Goal: Task Accomplishment & Management: Manage account settings

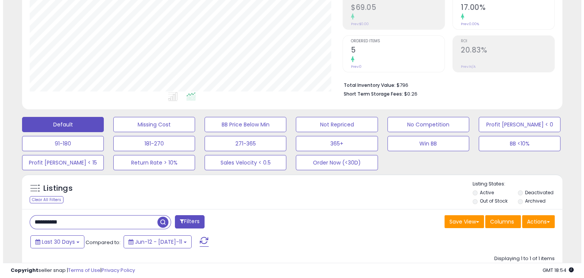
scroll to position [124, 0]
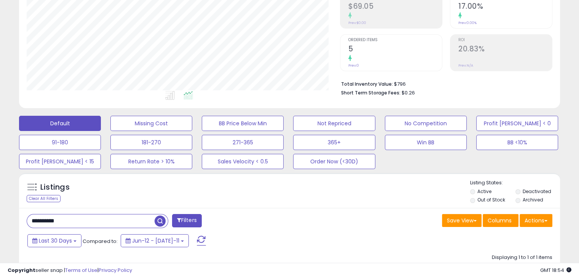
drag, startPoint x: 89, startPoint y: 218, endPoint x: 8, endPoint y: 219, distance: 81.1
click at [8, 219] on div "**********" at bounding box center [289, 144] width 571 height 473
type input "********"
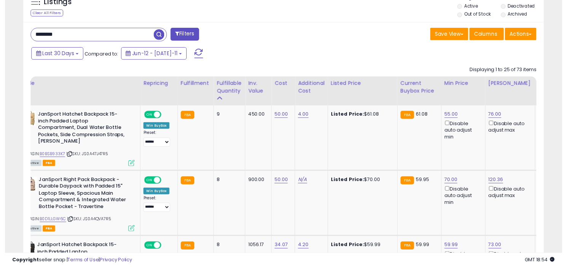
scroll to position [0, 0]
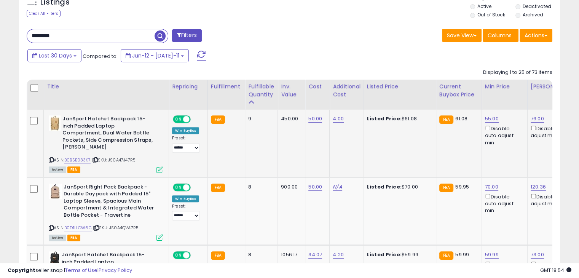
click at [51, 158] on icon at bounding box center [51, 160] width 5 height 4
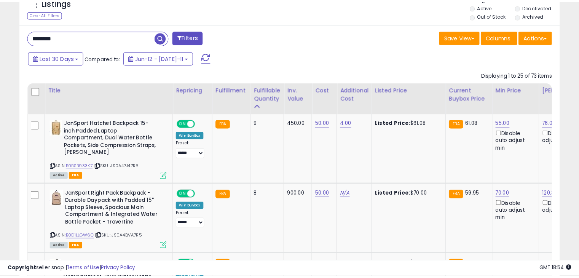
scroll to position [156, 313]
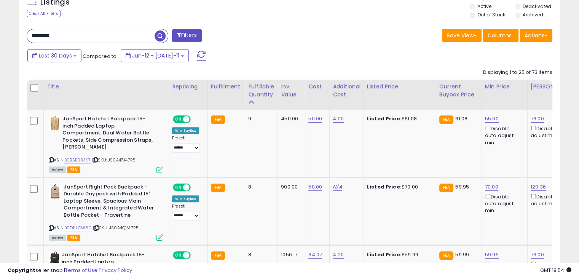
click at [387, 11] on div "Listings Clear All Filters Listing States:" at bounding box center [289, 7] width 541 height 26
click at [50, 158] on icon at bounding box center [51, 160] width 5 height 4
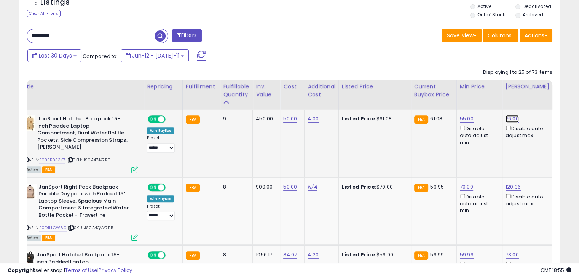
click at [508, 116] on link "76.00" at bounding box center [511, 119] width 13 height 8
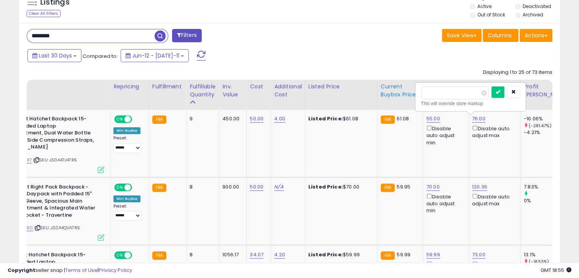
drag, startPoint x: 449, startPoint y: 88, endPoint x: 403, endPoint y: 88, distance: 46.0
type input "**"
click at [500, 93] on icon "submit" at bounding box center [497, 91] width 5 height 5
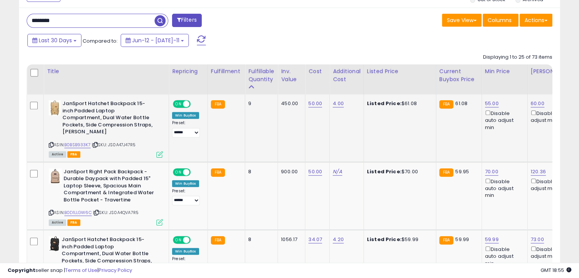
scroll to position [297, 0]
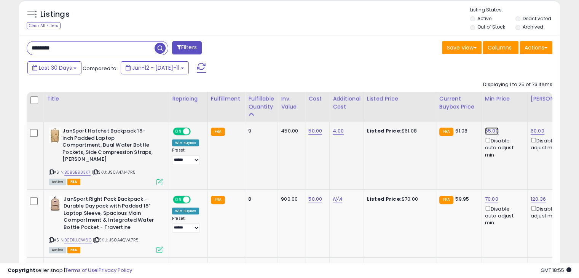
click at [496, 129] on link "55.00" at bounding box center [492, 131] width 14 height 8
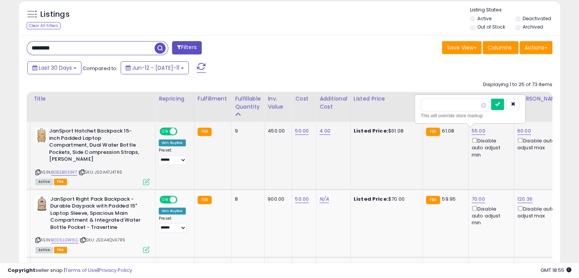
drag, startPoint x: 450, startPoint y: 110, endPoint x: 420, endPoint y: 110, distance: 30.1
click at [420, 110] on div "***** This will override store markup" at bounding box center [470, 109] width 110 height 28
type input "*****"
click at [500, 105] on icon "submit" at bounding box center [497, 104] width 5 height 5
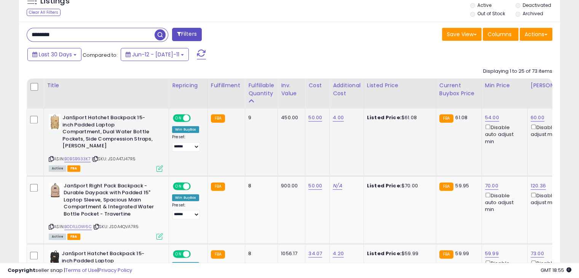
scroll to position [311, 0]
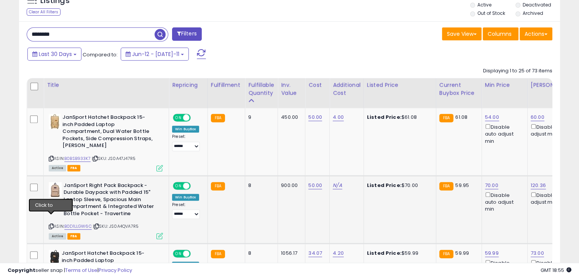
click at [49, 224] on icon at bounding box center [51, 226] width 5 height 4
click at [52, 224] on icon at bounding box center [51, 226] width 5 height 4
click at [51, 224] on icon at bounding box center [51, 226] width 5 height 4
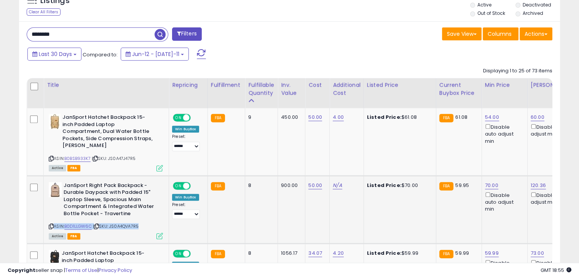
click at [51, 224] on icon at bounding box center [51, 226] width 5 height 4
click at [84, 223] on link "B0D1LLGW6C" at bounding box center [77, 226] width 27 height 6
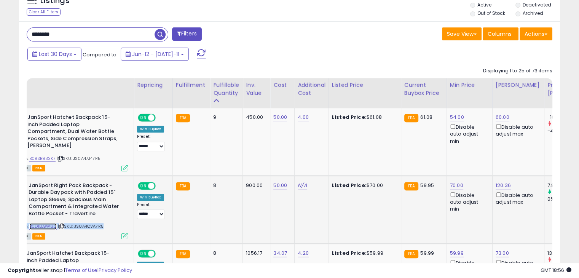
scroll to position [0, 37]
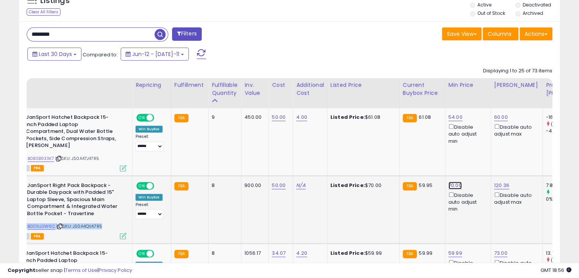
click at [454, 121] on link "70.00" at bounding box center [455, 117] width 14 height 8
drag, startPoint x: 425, startPoint y: 154, endPoint x: 390, endPoint y: 150, distance: 35.2
type input "**"
click at [476, 151] on icon "submit" at bounding box center [474, 151] width 5 height 5
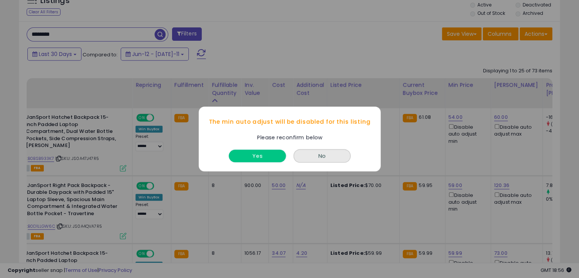
click at [275, 156] on button "Yes" at bounding box center [257, 156] width 57 height 13
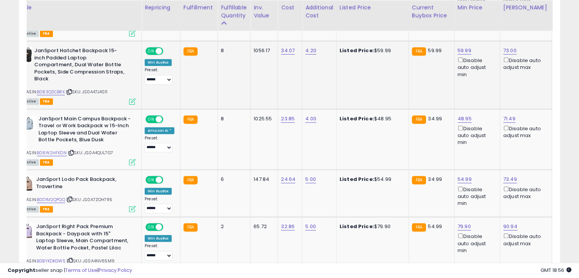
scroll to position [0, 0]
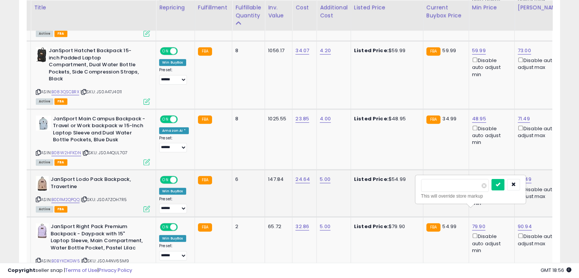
drag, startPoint x: 446, startPoint y: 188, endPoint x: 400, endPoint y: 189, distance: 46.0
type input "**"
click at [504, 183] on button "submit" at bounding box center [497, 184] width 13 height 11
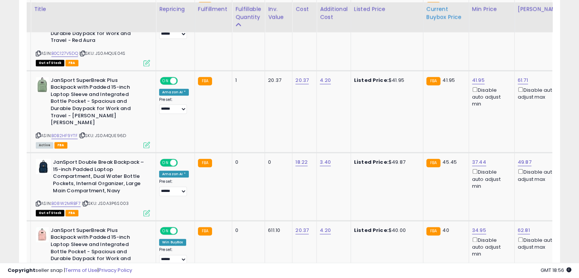
scroll to position [865, 0]
